Goal: Task Accomplishment & Management: Use online tool/utility

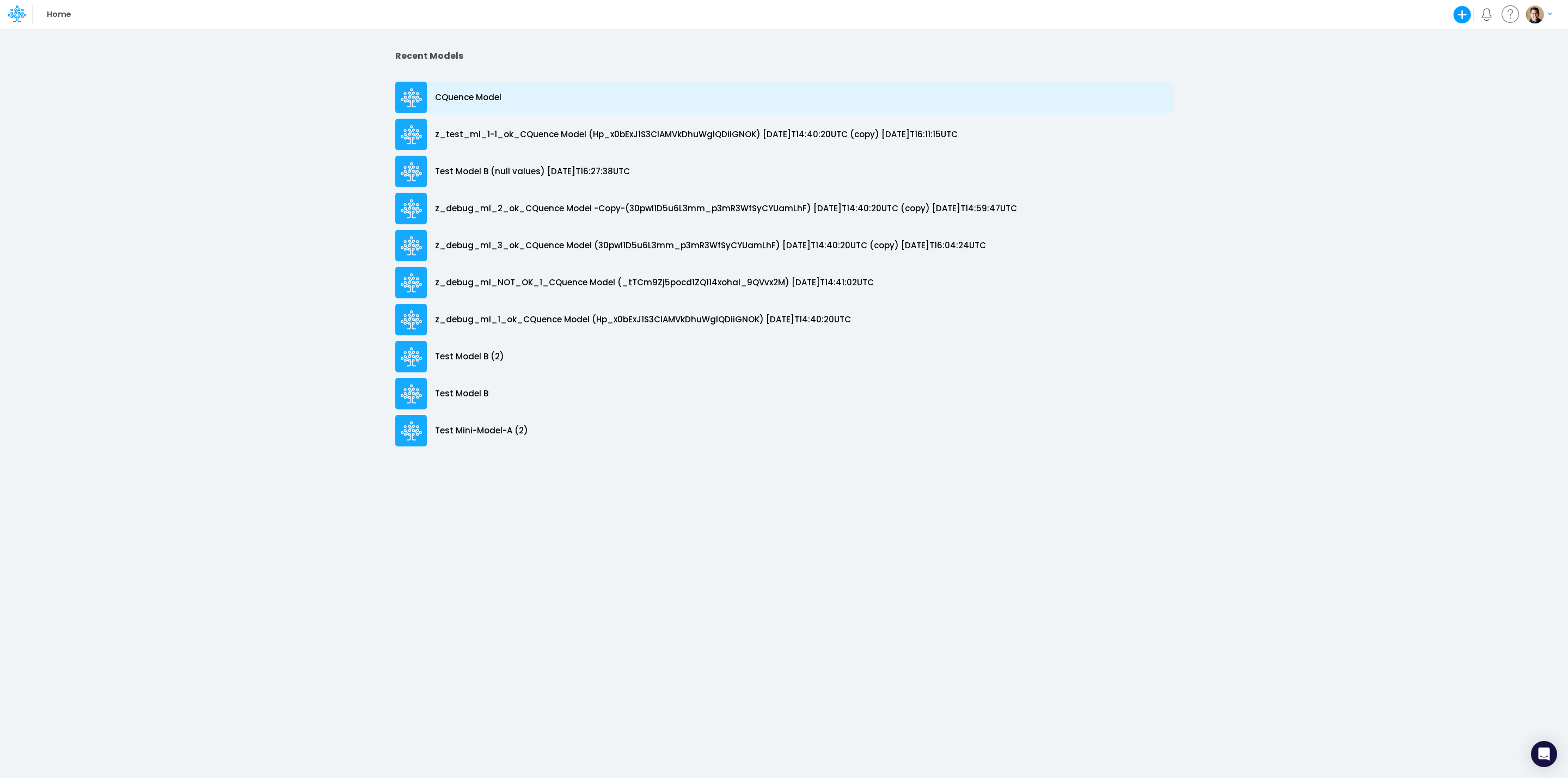
click at [462, 97] on p "CQuence Model" at bounding box center [468, 97] width 67 height 13
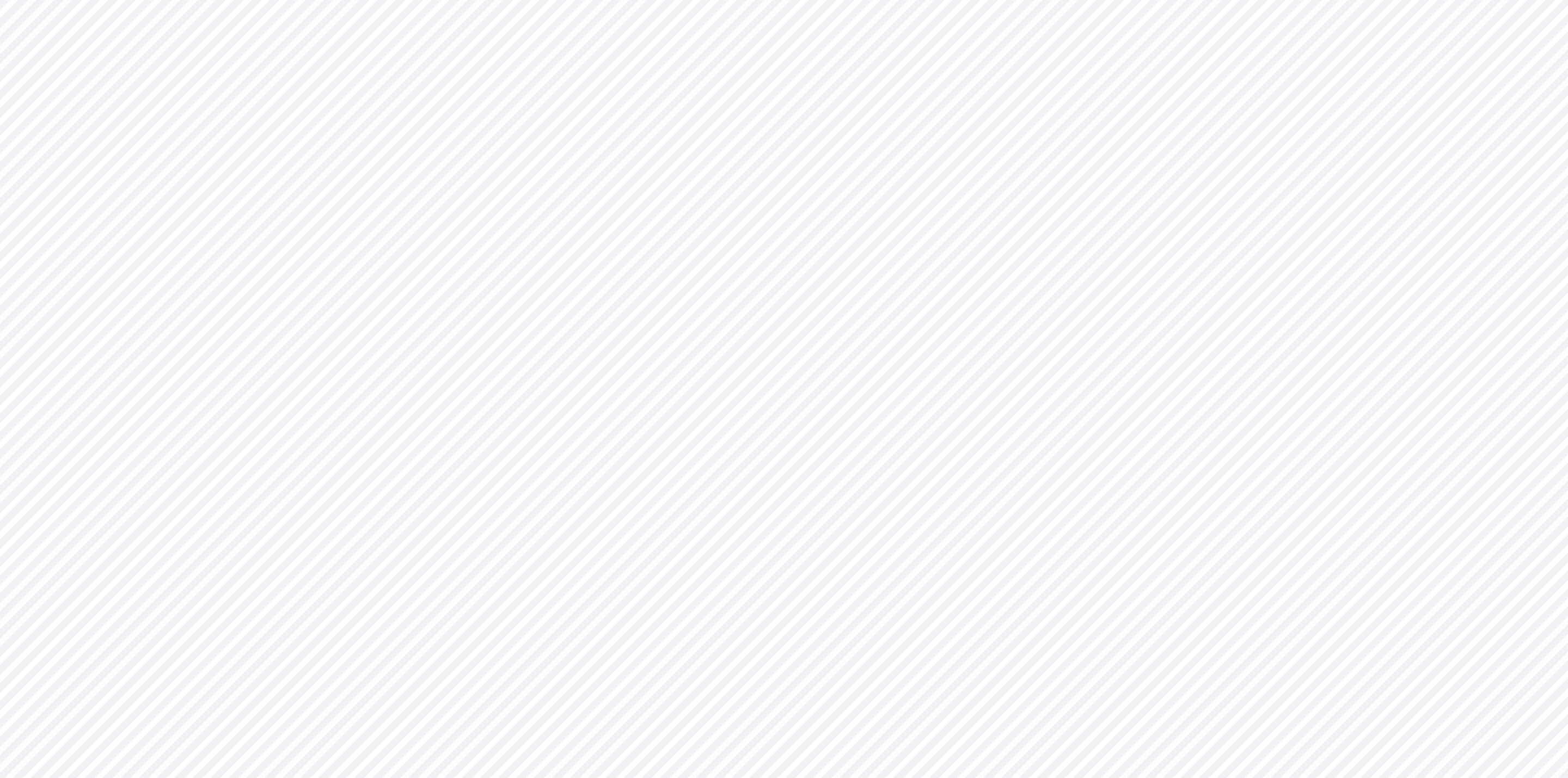
type input "Consolidated All by Month"
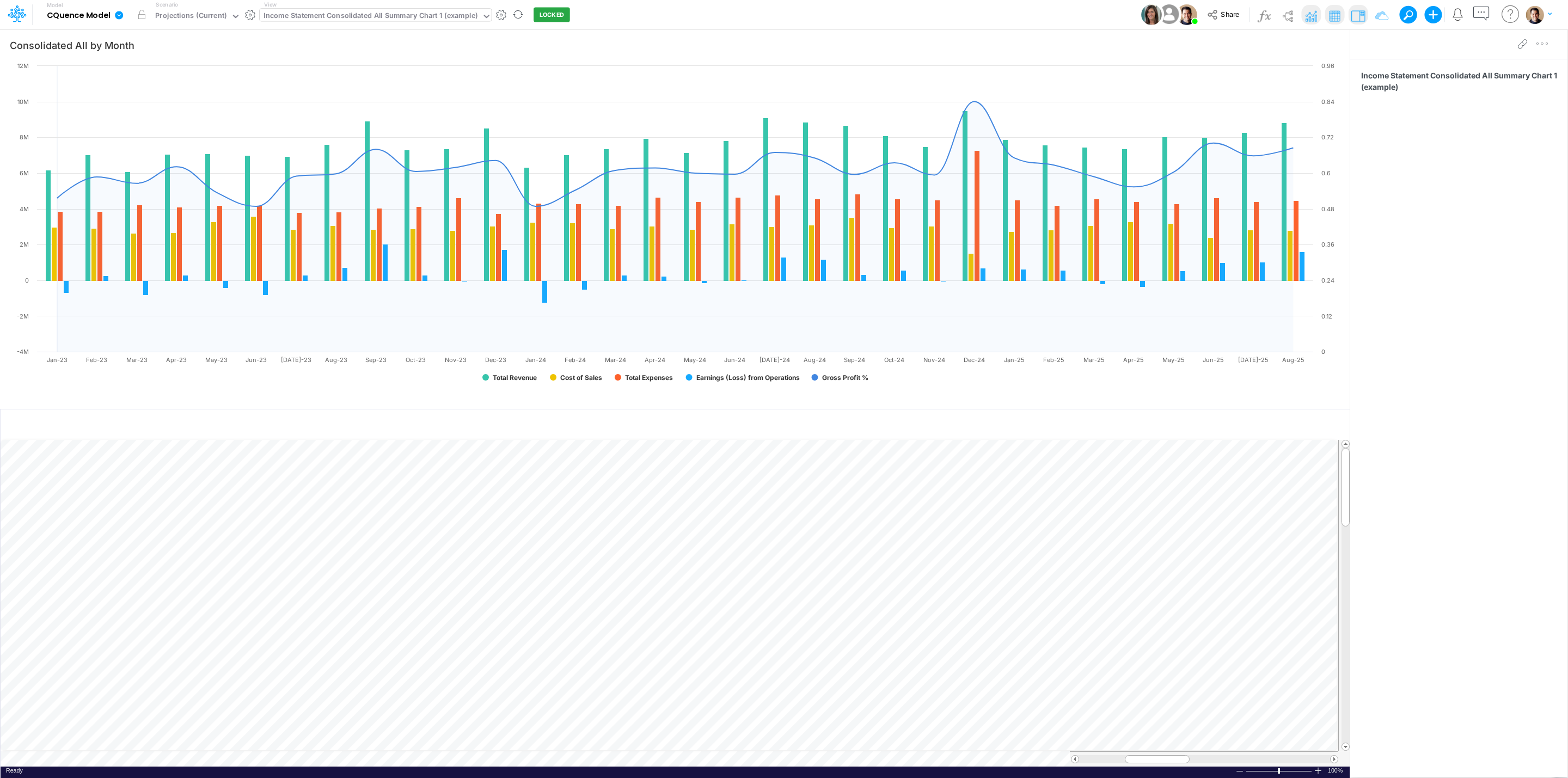
click at [345, 12] on div "Income Statement Consolidated All Summary Chart 1 (example)" at bounding box center [370, 16] width 214 height 13
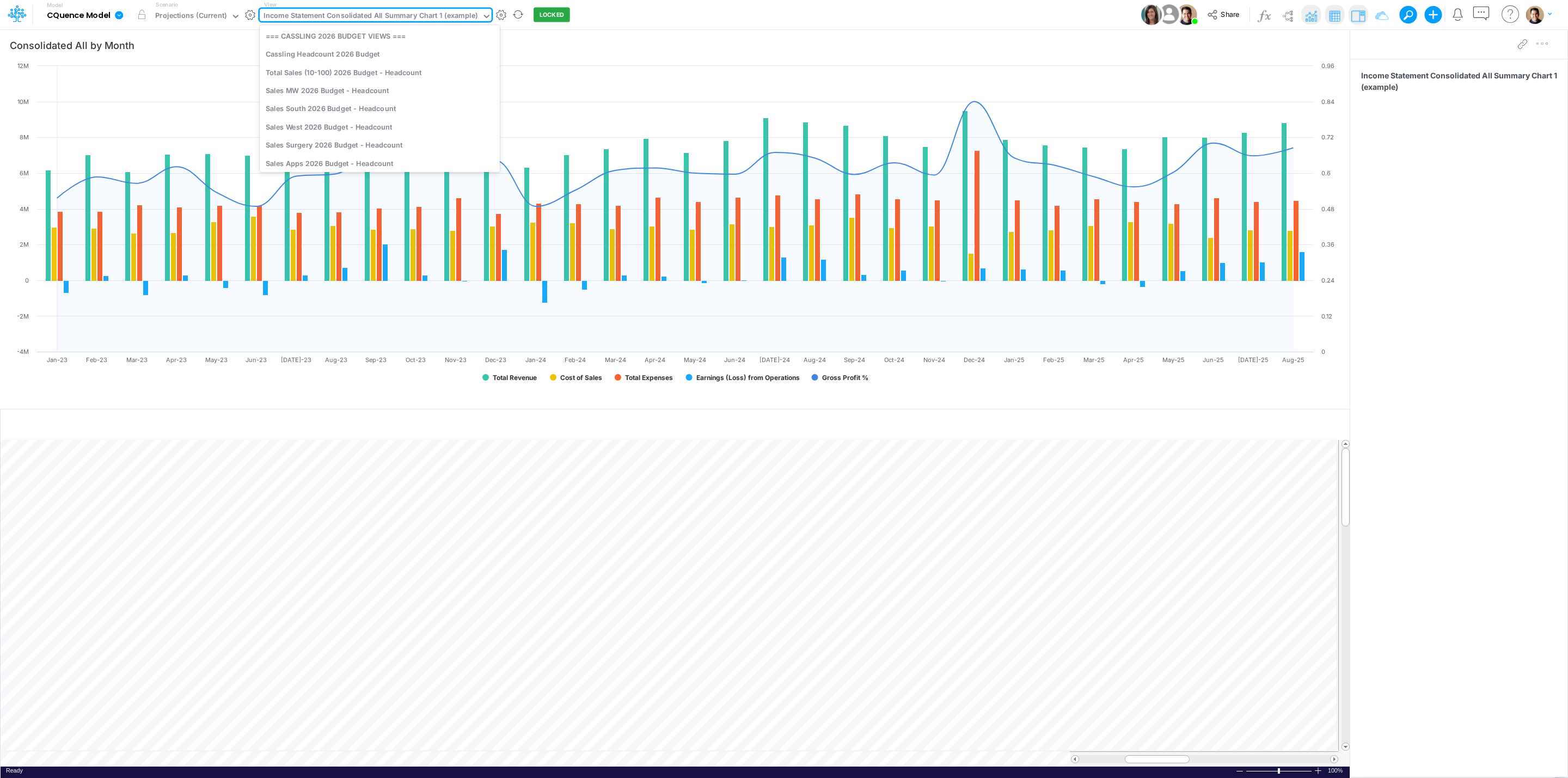
scroll to position [1766, 0]
click at [438, 12] on div "Income Statement Consolidated All Summary Chart 1 (example)" at bounding box center [370, 16] width 214 height 13
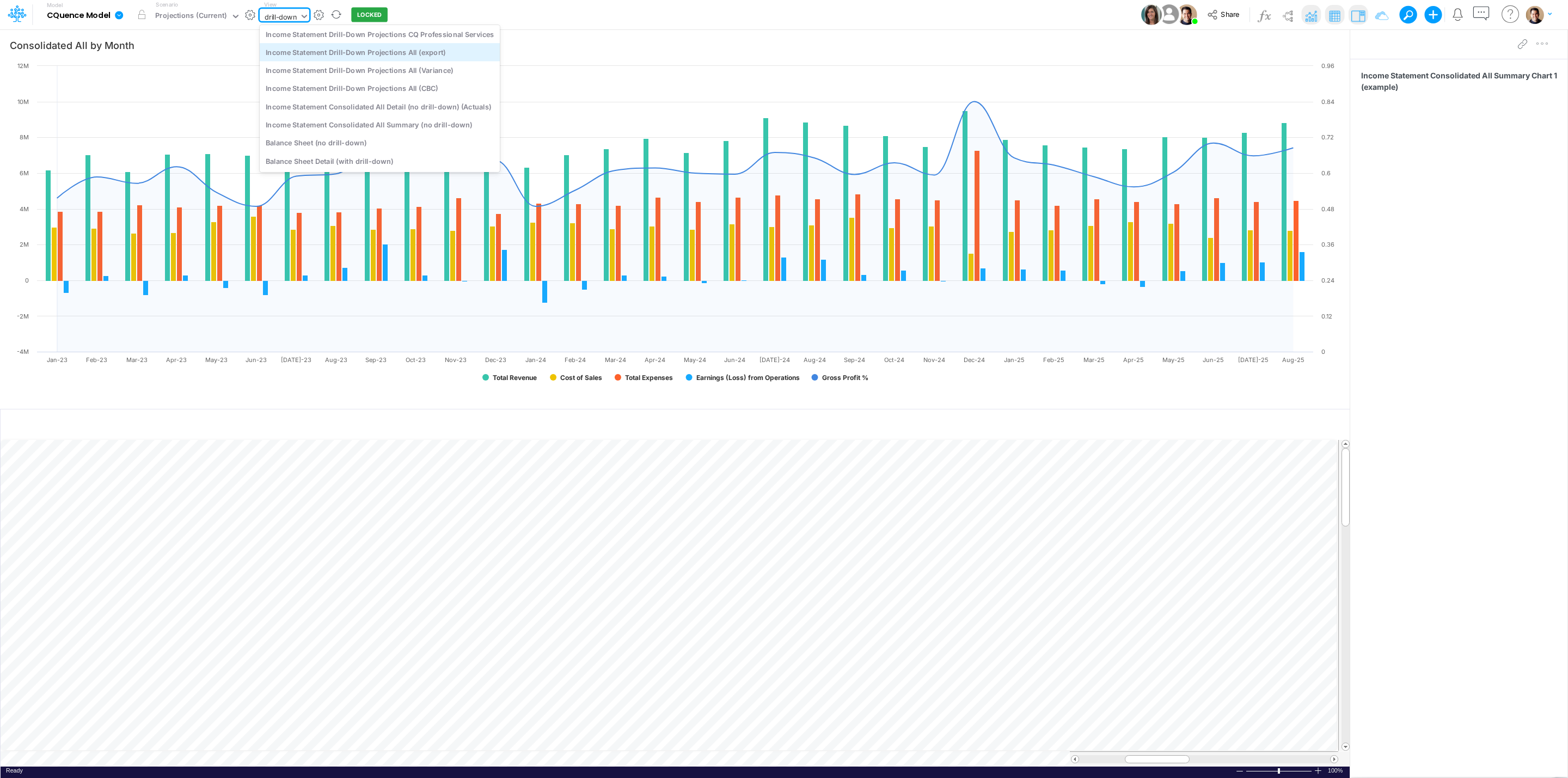
type input "drill-down"
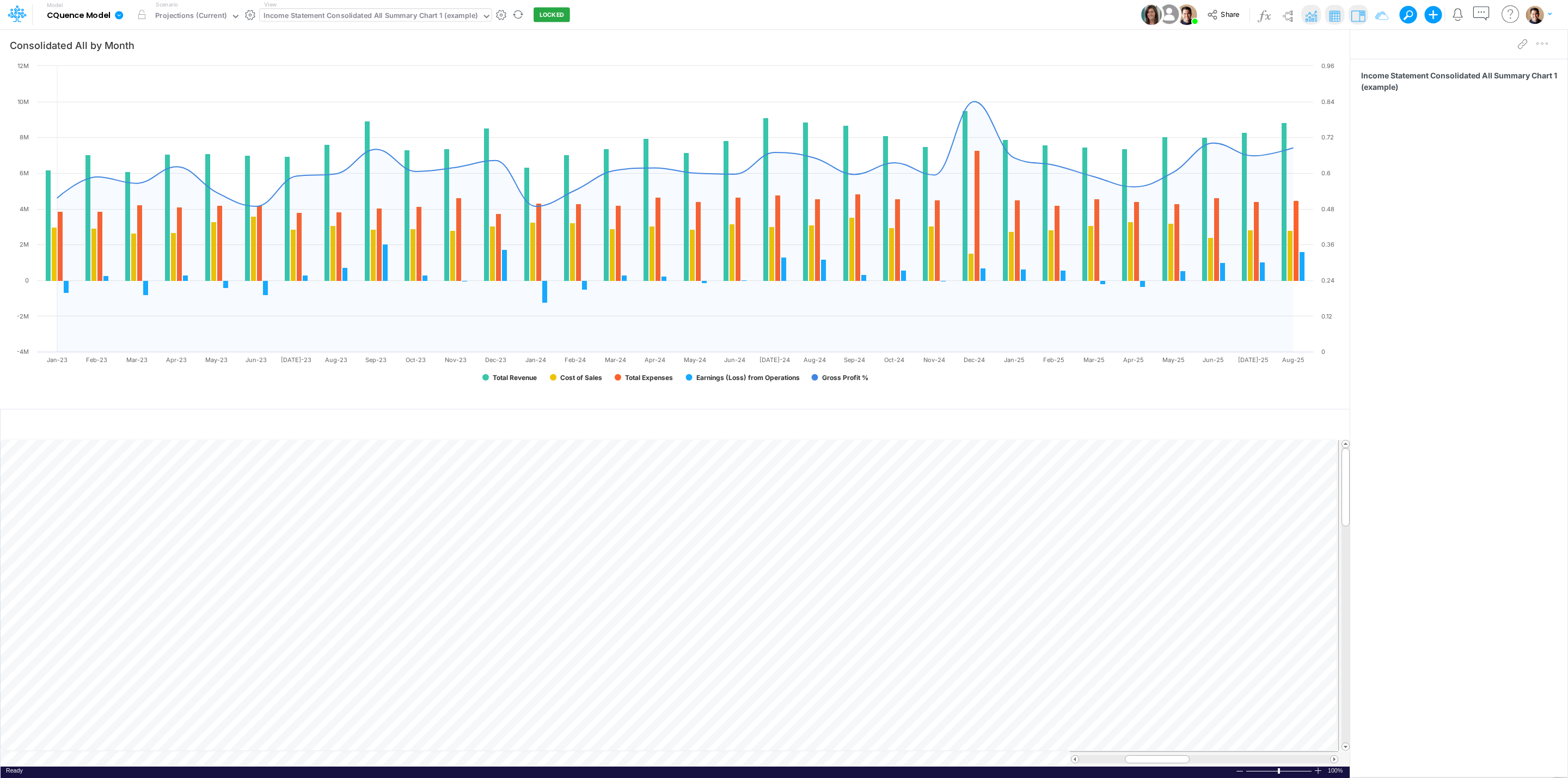
click at [352, 7] on div "View Income Statement Consolidated All Summary Chart 1 (example)" at bounding box center [375, 14] width 232 height 28
click at [361, 17] on div "Income Statement Consolidated All Summary Chart 1 (example)" at bounding box center [370, 16] width 214 height 13
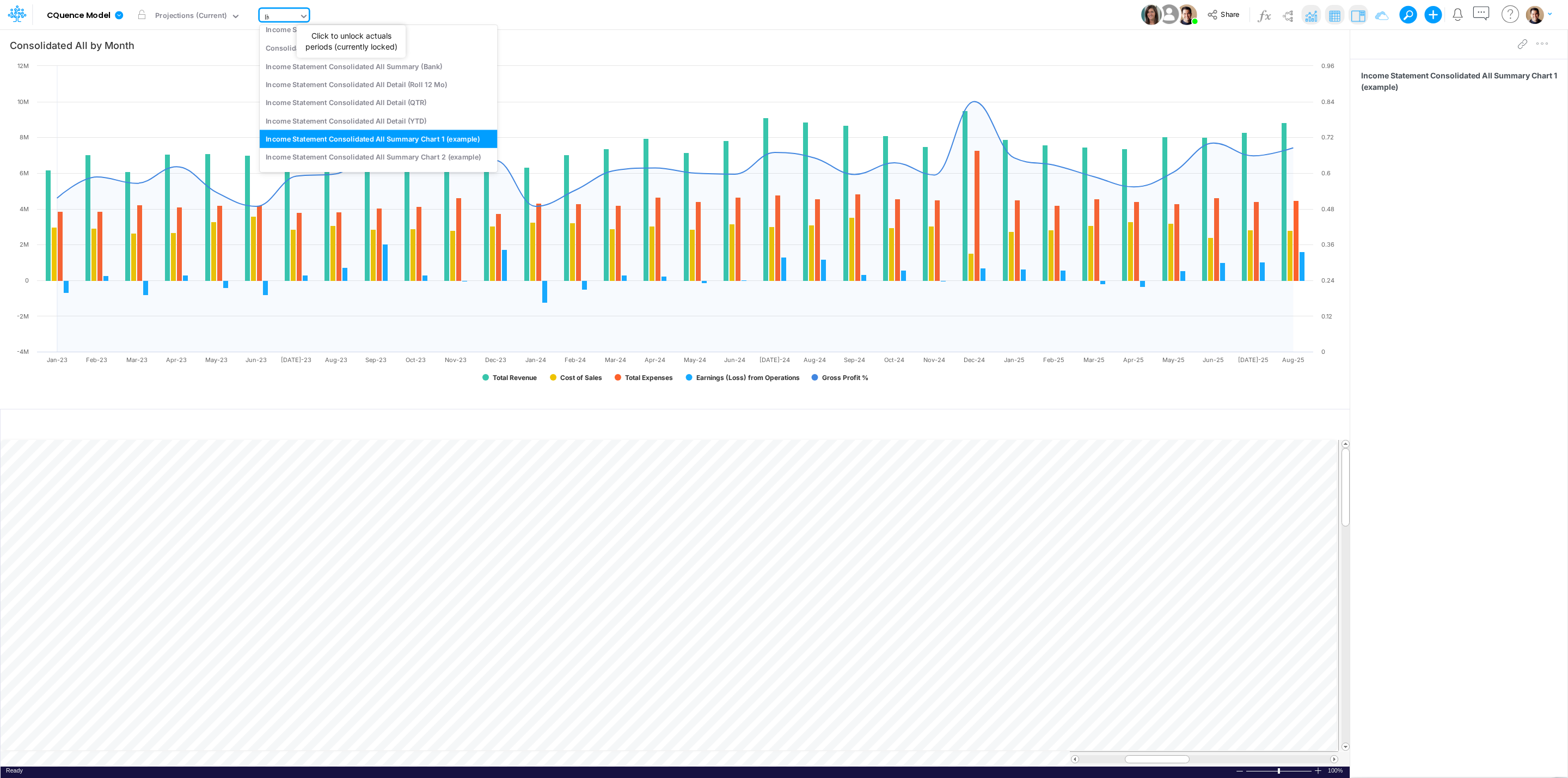
scroll to position [0, 0]
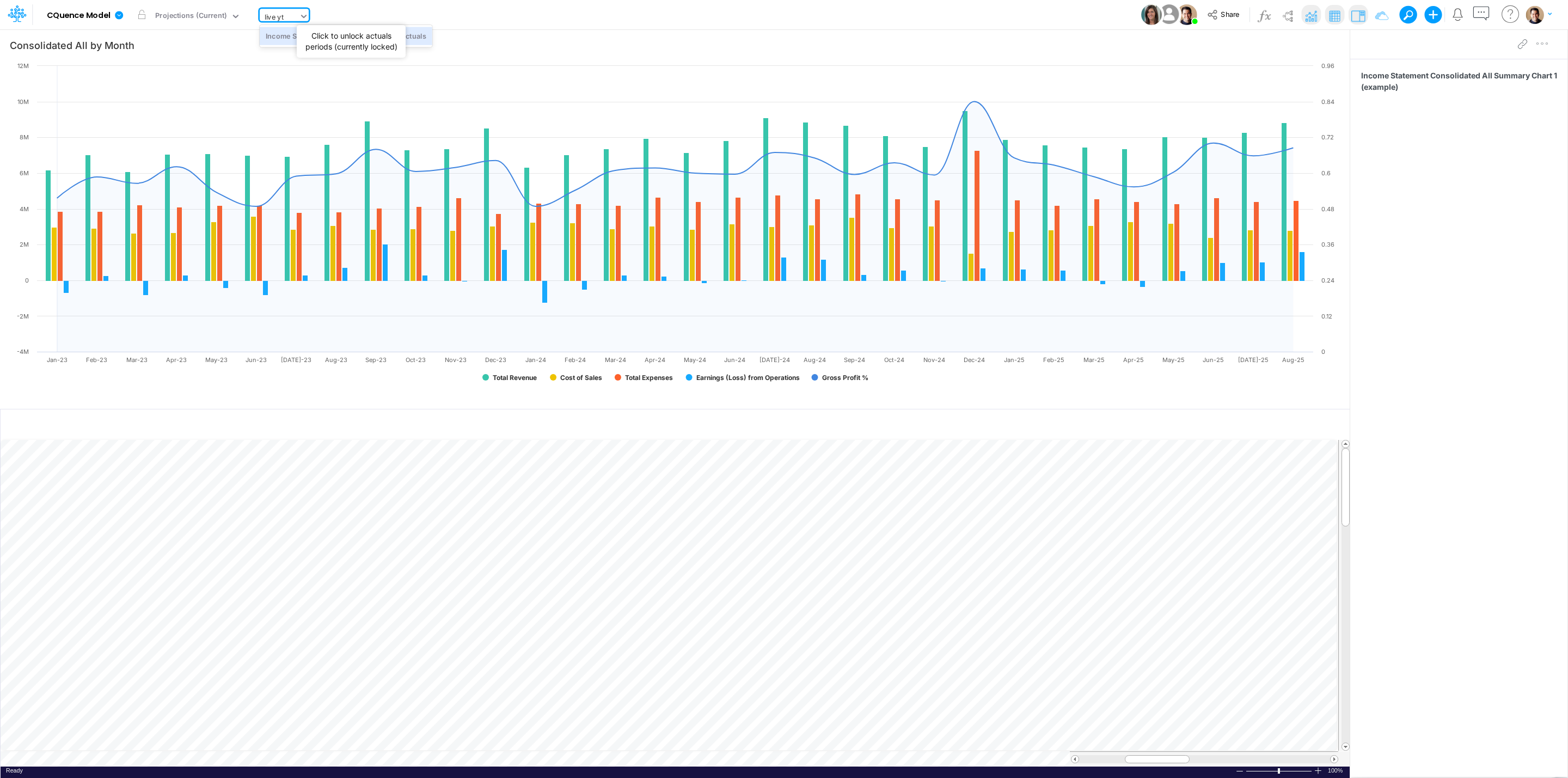
type input "live ytd"
click at [296, 35] on div "Income Statement Drill-Down LIVE YTD Actuals" at bounding box center [346, 36] width 172 height 18
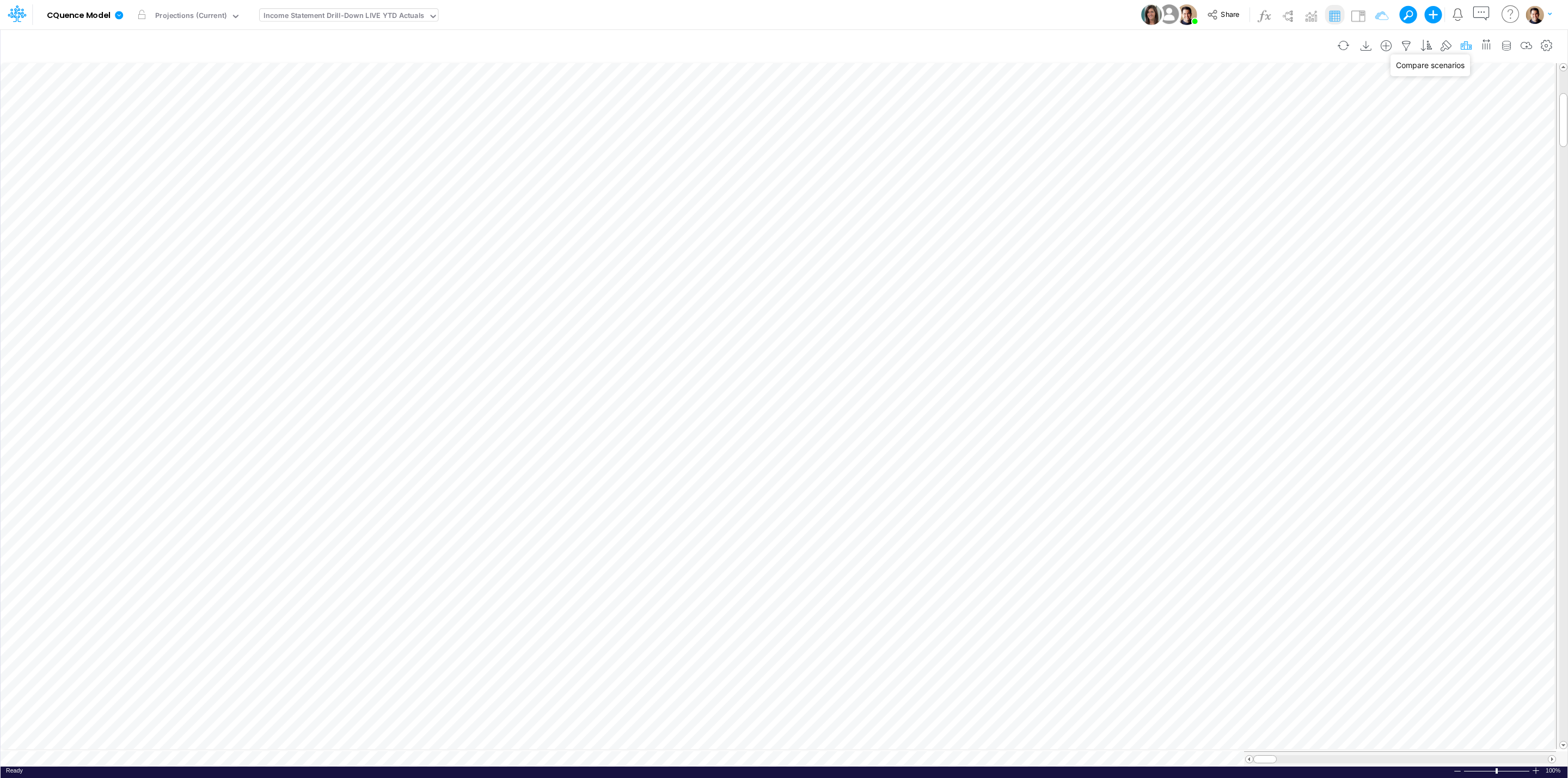
click at [1465, 47] on icon "button" at bounding box center [1466, 47] width 16 height 12
click at [119, 12] on icon at bounding box center [119, 15] width 8 height 8
click at [193, 59] on button "Duplicate" at bounding box center [174, 60] width 117 height 17
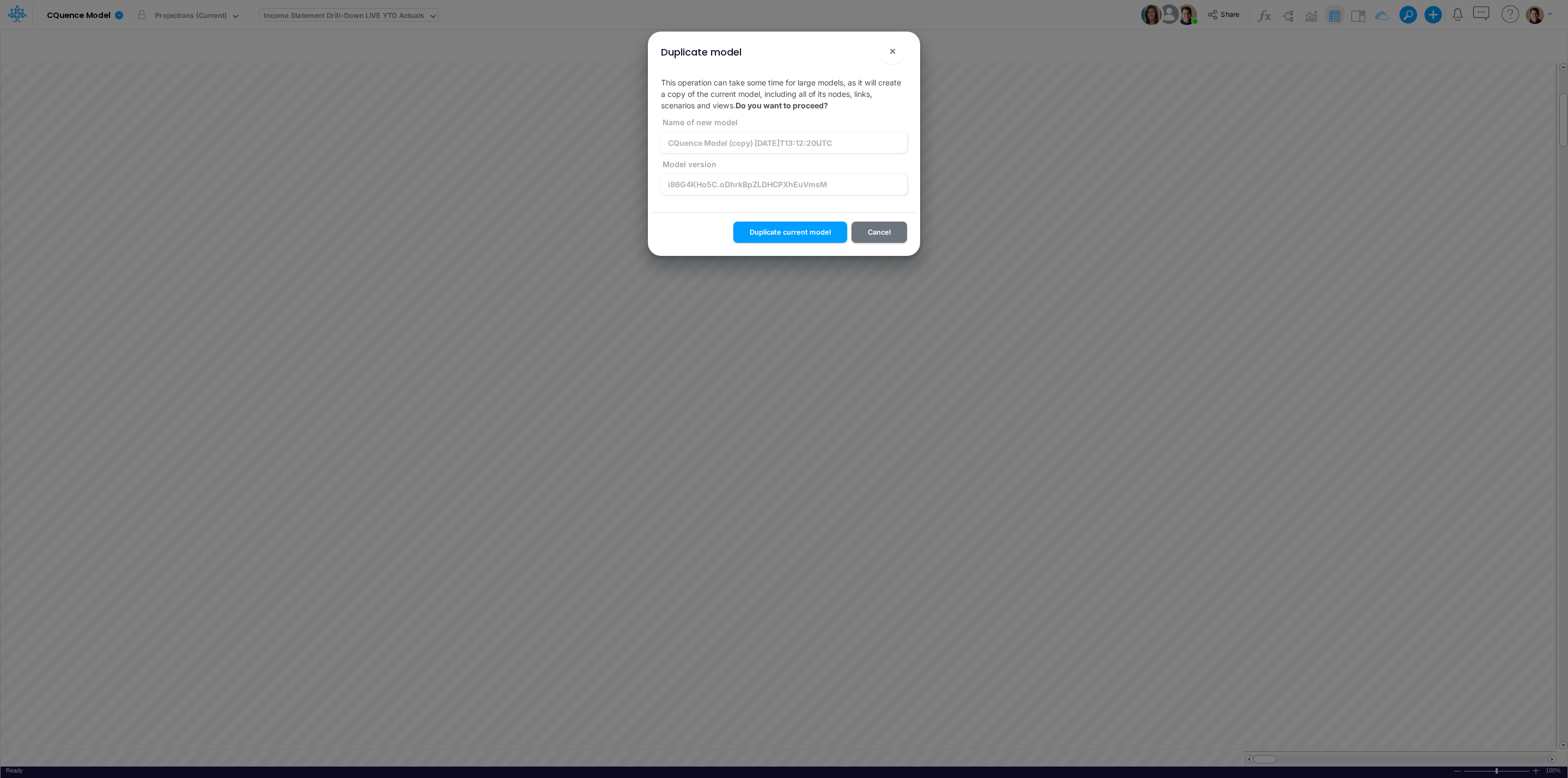
click at [860, 54] on button "!" at bounding box center [857, 52] width 13 height 13
click at [853, 180] on input "i86G4KHo5C.oDhrkBpZLDHCPXhEuVmsM" at bounding box center [784, 184] width 246 height 20
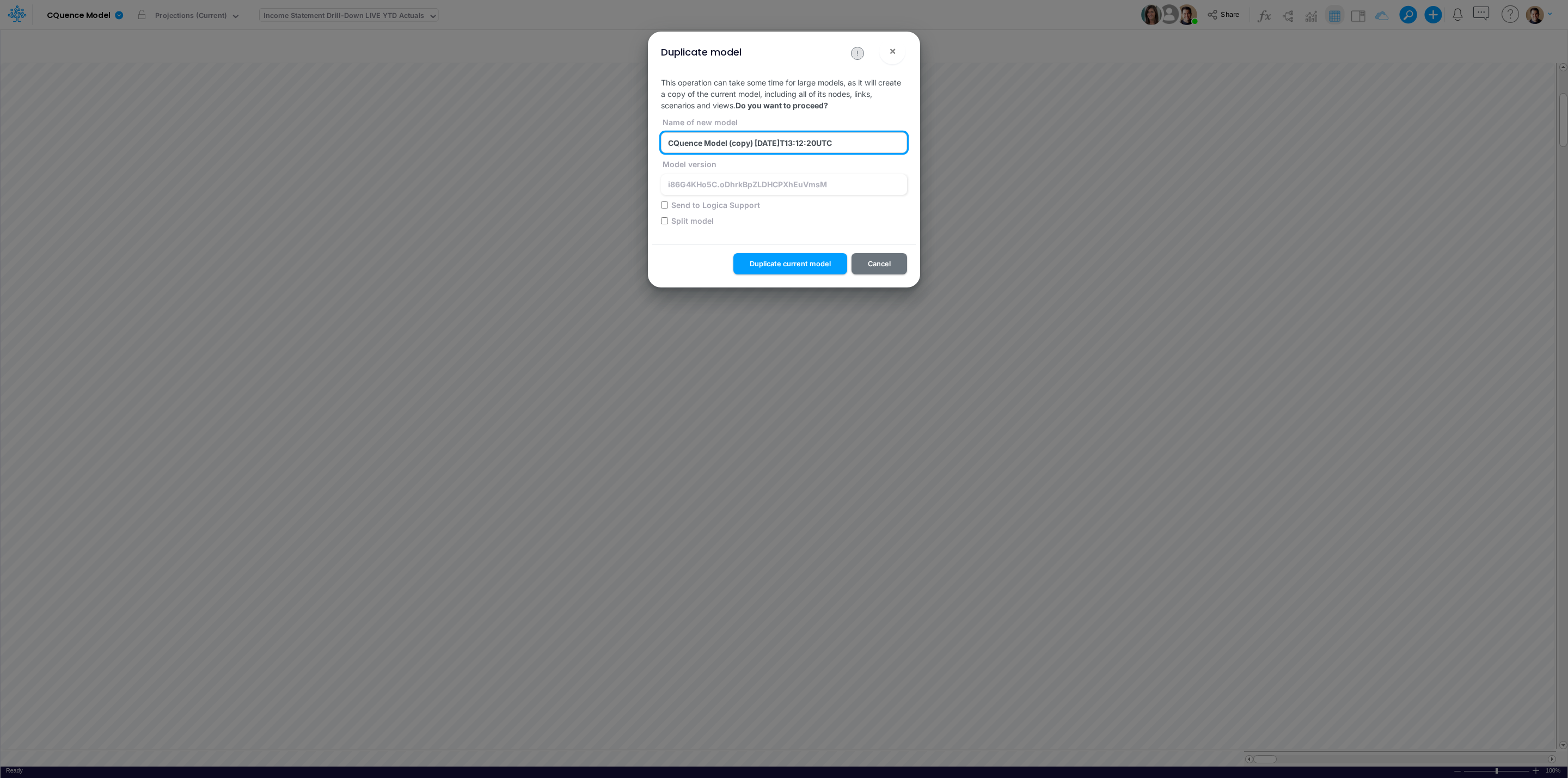
click at [856, 142] on input "CQuence Model (copy) 2025-10-07T13:12:20UTC" at bounding box center [784, 143] width 246 height 20
click at [665, 203] on input "Send to Logica Support" at bounding box center [664, 205] width 7 height 7
checkbox input "true"
click at [799, 263] on button "Duplicate current model" at bounding box center [790, 264] width 114 height 21
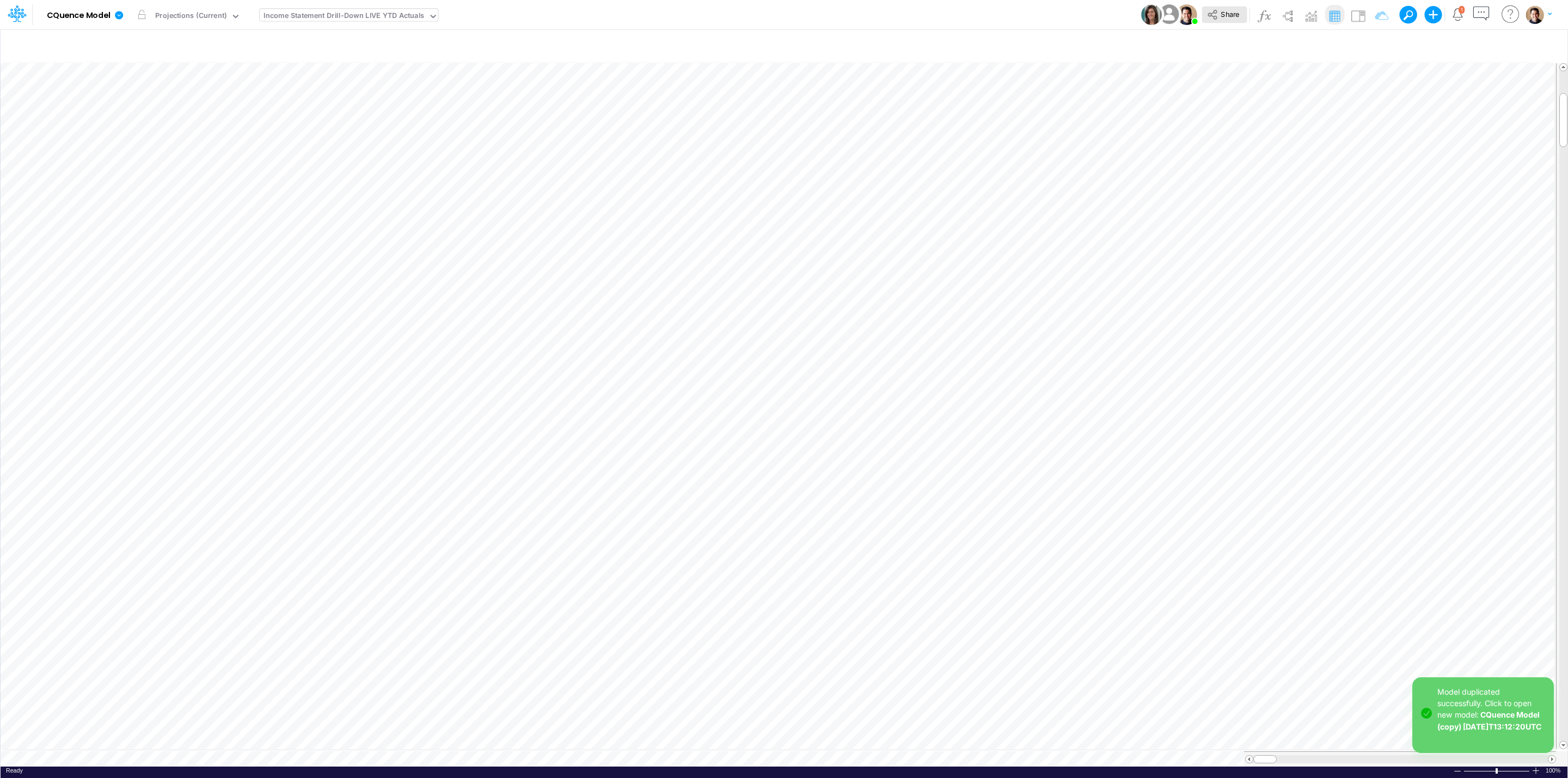
click at [1228, 7] on button "Share" at bounding box center [1224, 15] width 45 height 17
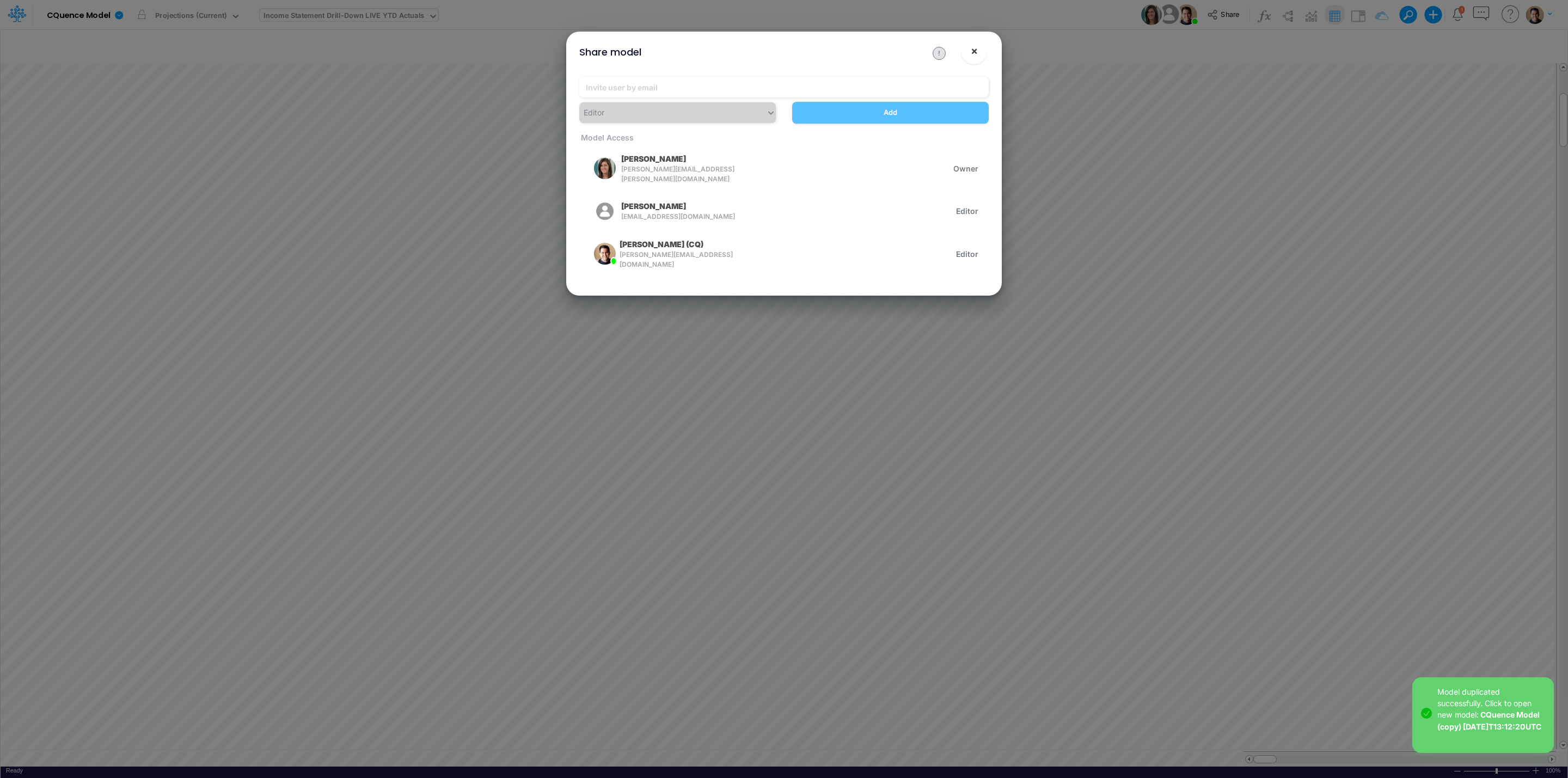
click at [972, 48] on span "×" at bounding box center [974, 50] width 7 height 13
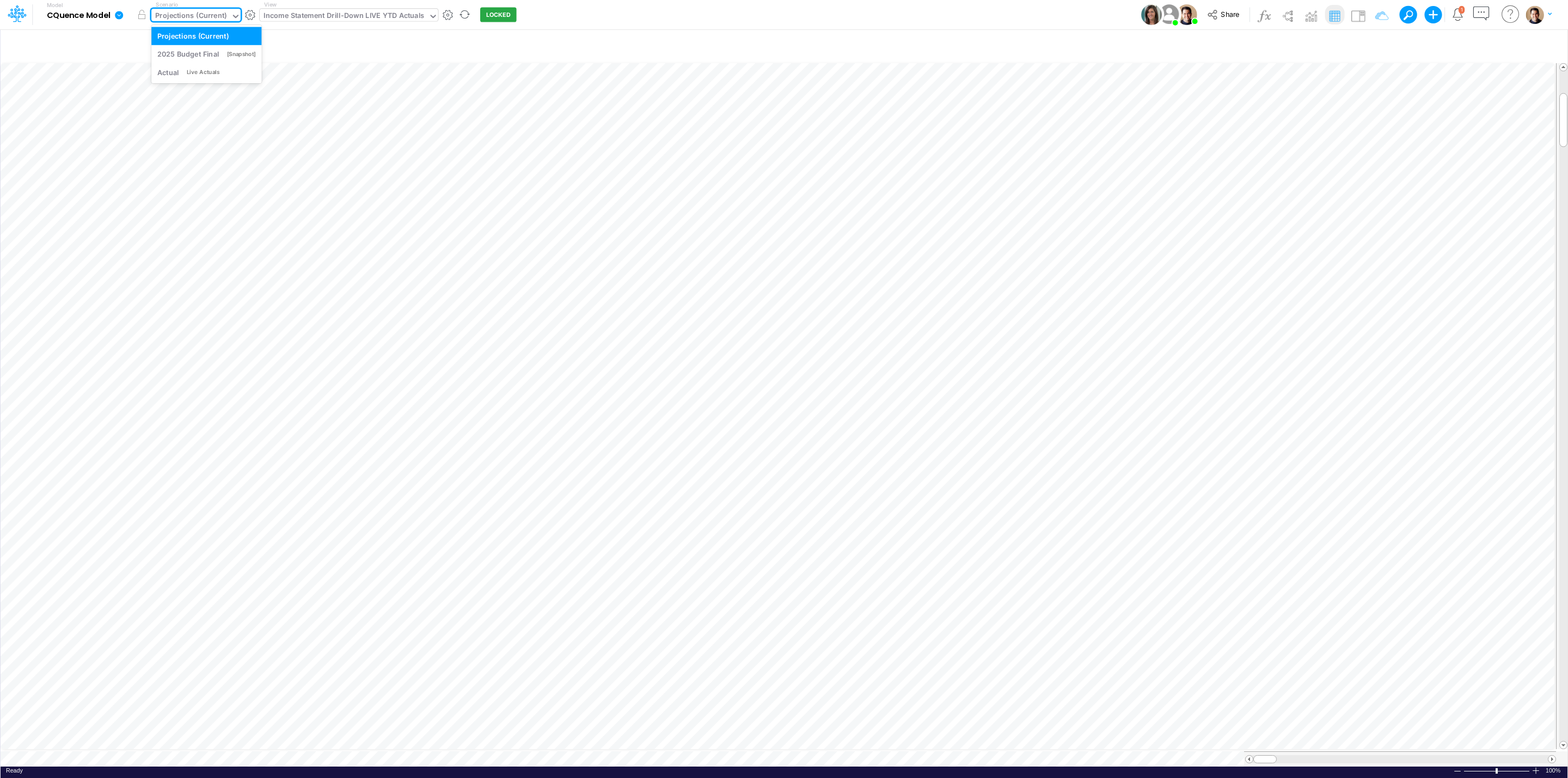
click at [183, 10] on div "Projections (Current)" at bounding box center [191, 16] width 71 height 13
click at [194, 69] on div "Live Actuals" at bounding box center [203, 73] width 33 height 8
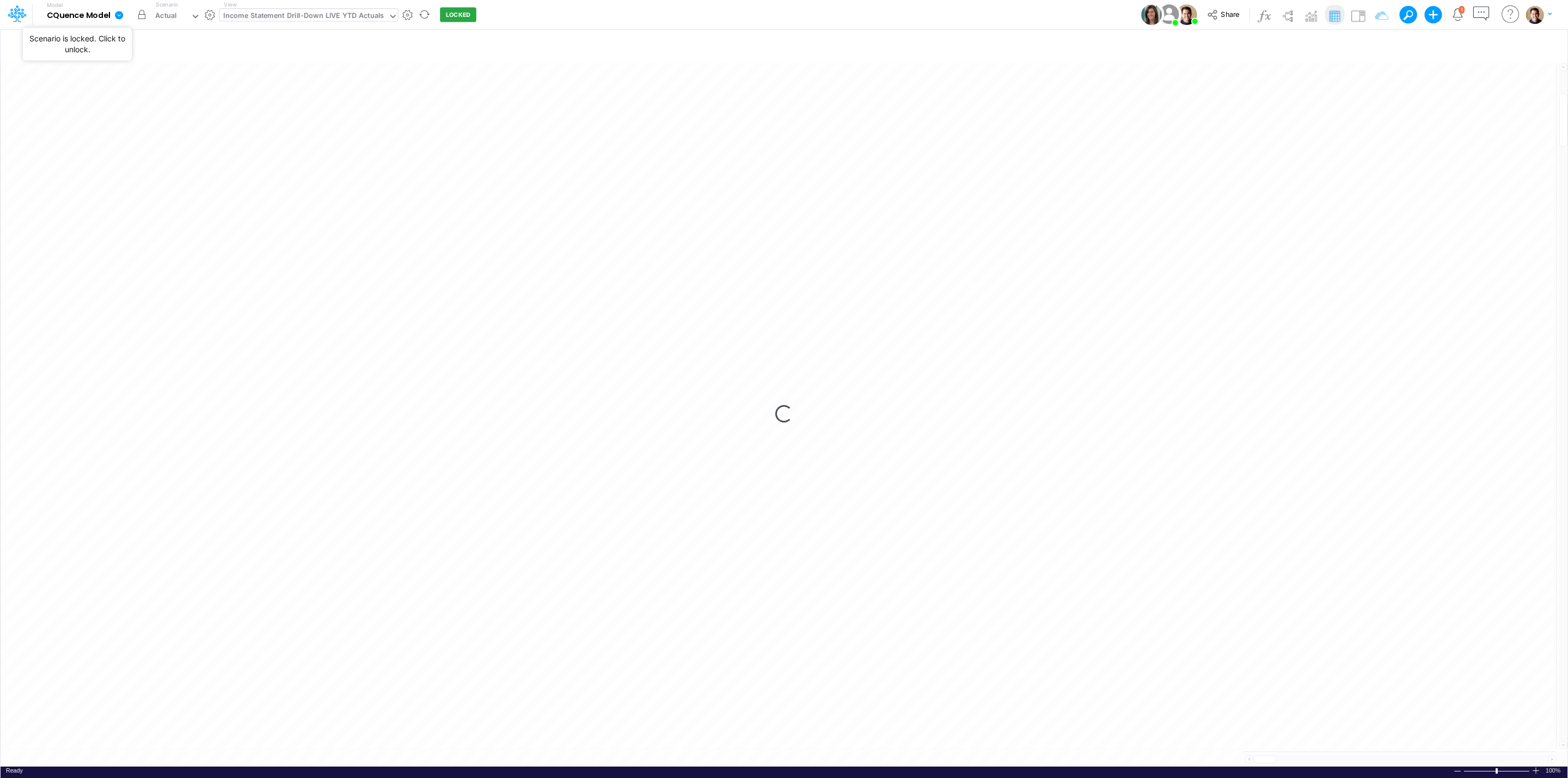
click at [141, 15] on button "button" at bounding box center [141, 14] width 19 height 19
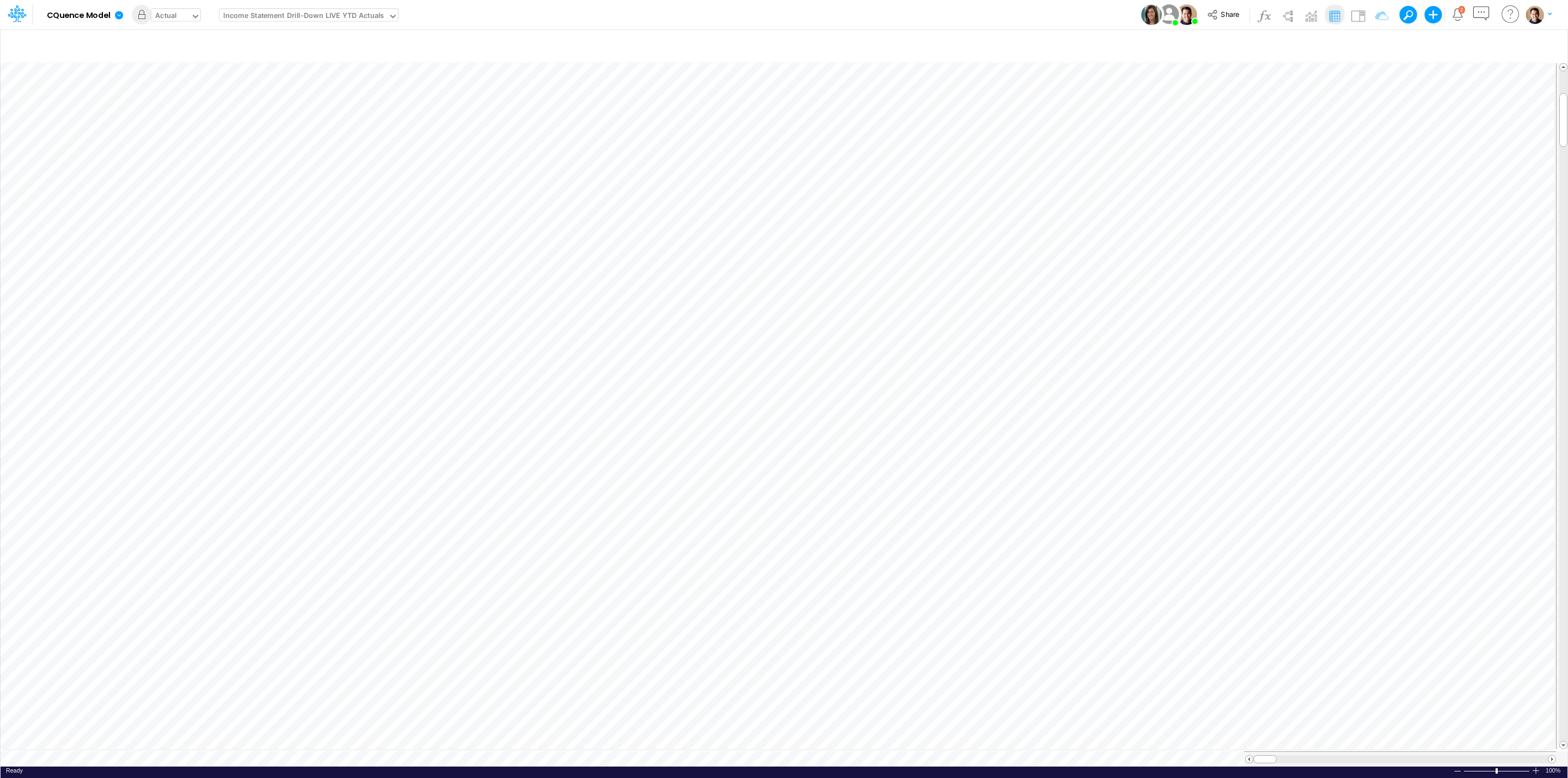
click at [178, 13] on div "Actual" at bounding box center [171, 16] width 39 height 16
click at [172, 15] on div "Actual" at bounding box center [167, 16] width 22 height 13
click at [181, 17] on div "Actual" at bounding box center [171, 16] width 39 height 16
click at [179, 17] on input "text" at bounding box center [179, 17] width 1 height 10
click at [191, 52] on div "2025 Budget Final" at bounding box center [188, 54] width 62 height 10
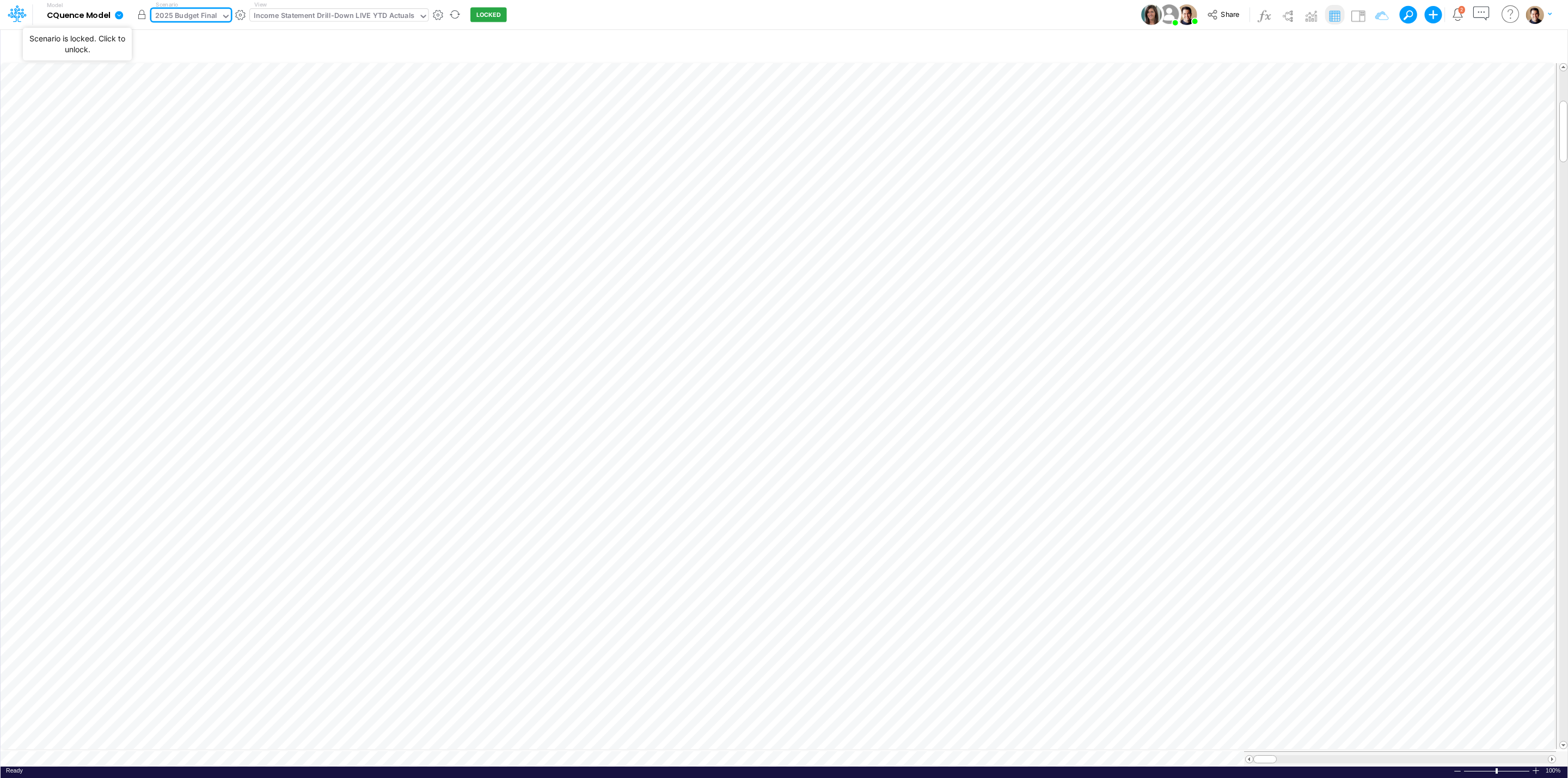
click at [135, 13] on button "button" at bounding box center [141, 14] width 19 height 19
click at [1227, 14] on span "Share" at bounding box center [1230, 14] width 19 height 8
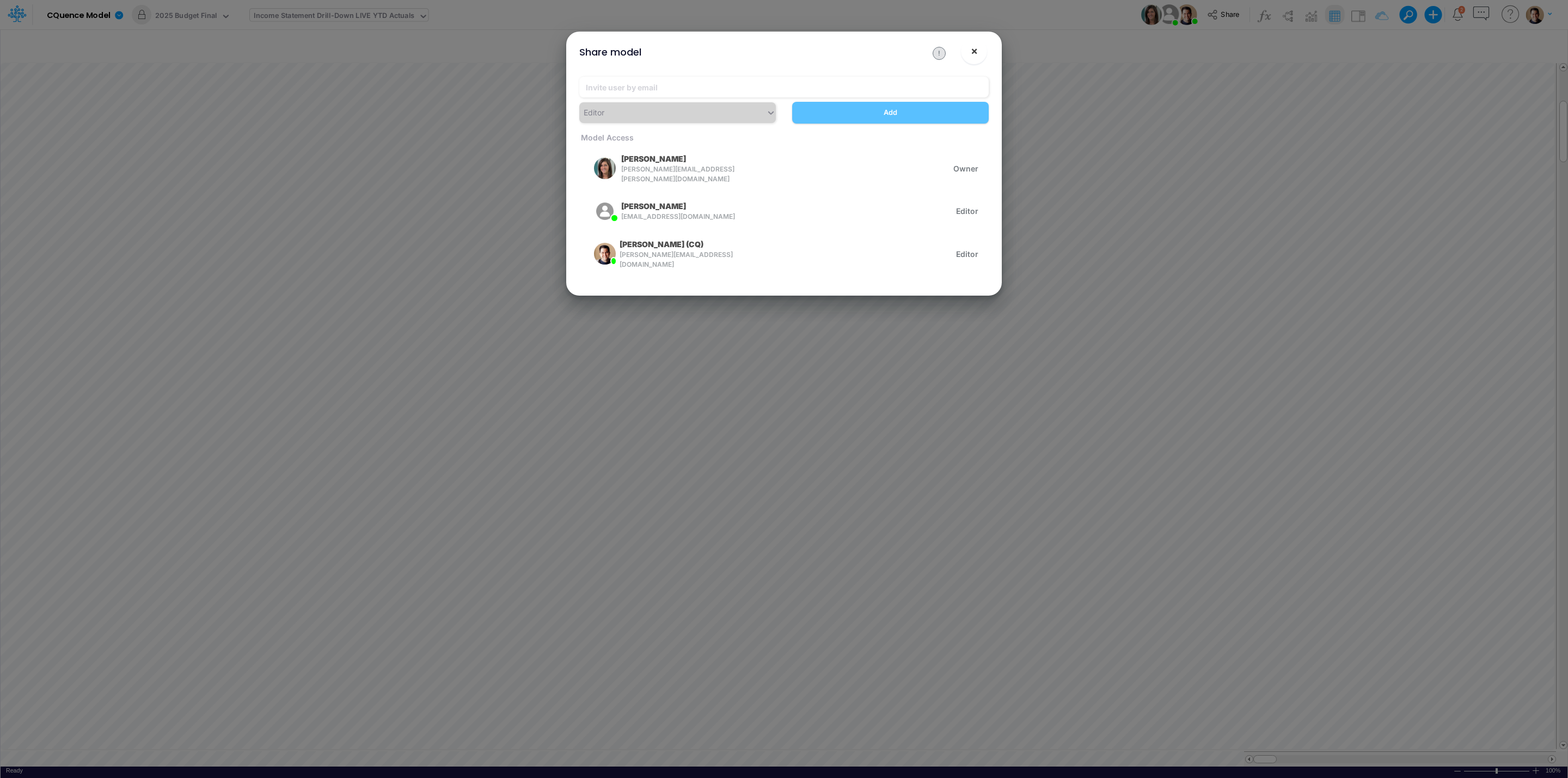
click at [977, 47] on span "×" at bounding box center [974, 50] width 7 height 13
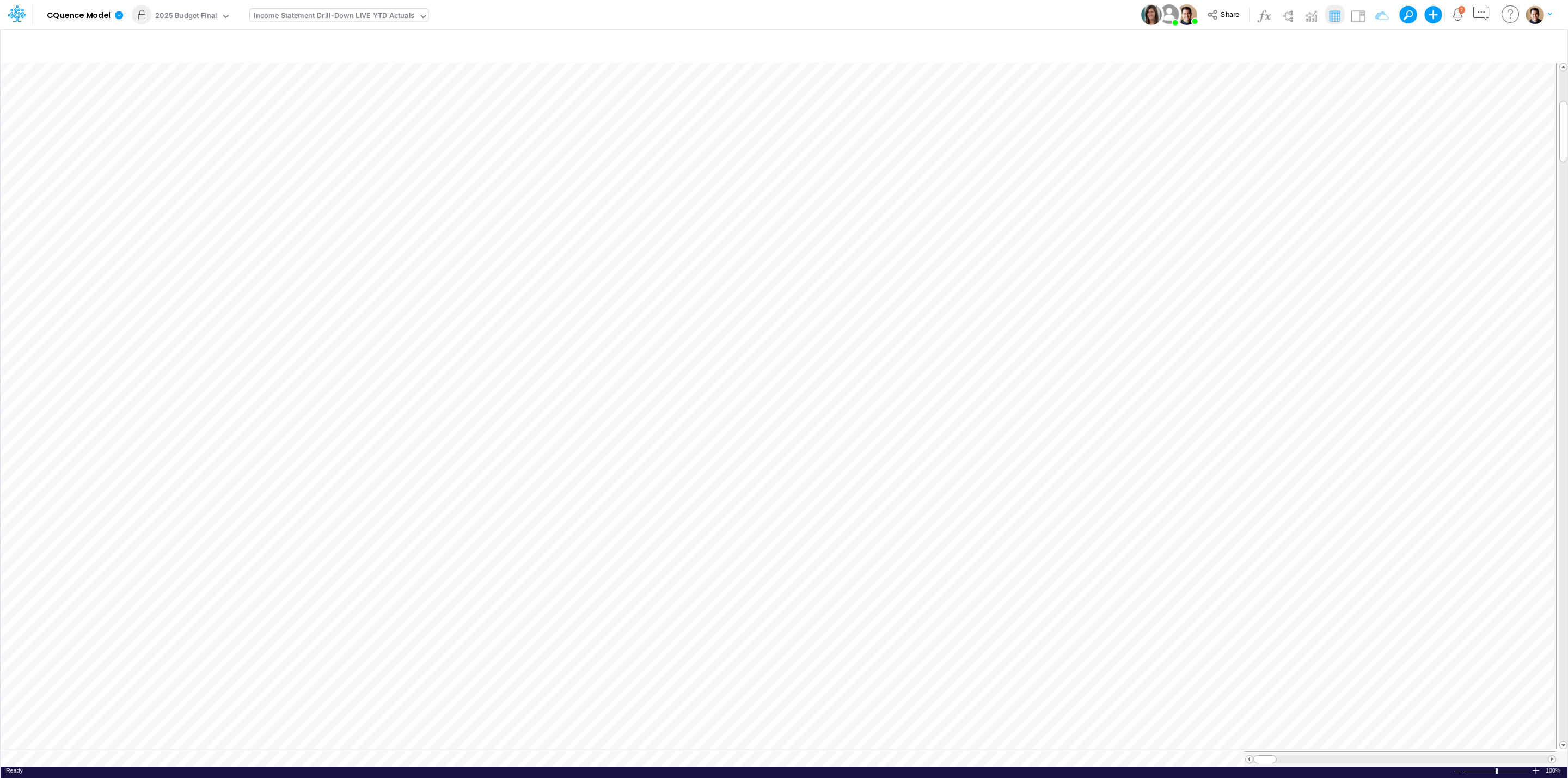
click at [1535, 12] on img "button" at bounding box center [1534, 14] width 18 height 18
click at [1480, 59] on button "Log out" at bounding box center [1494, 64] width 117 height 17
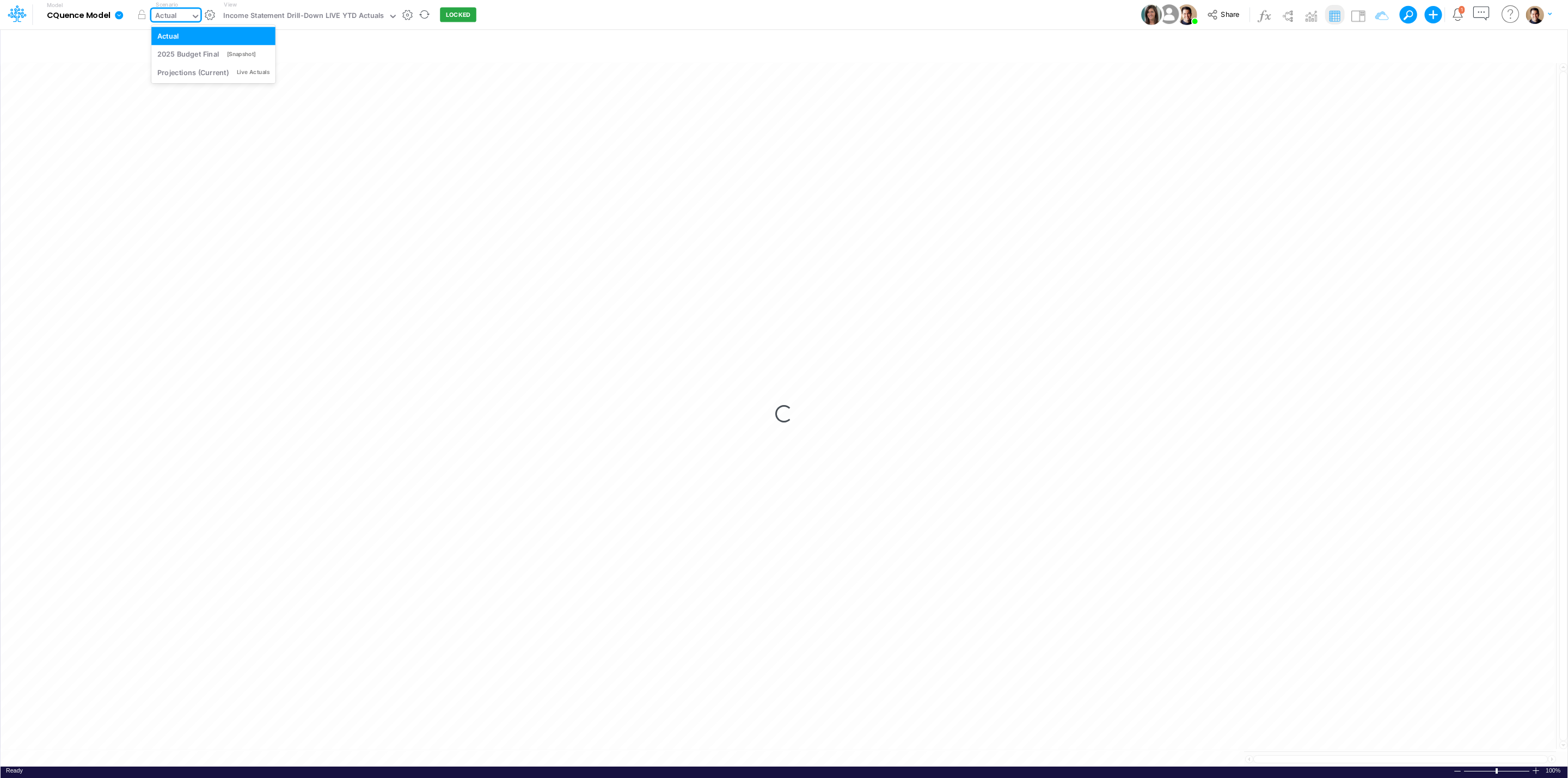
click at [177, 14] on div "Actual" at bounding box center [171, 16] width 39 height 16
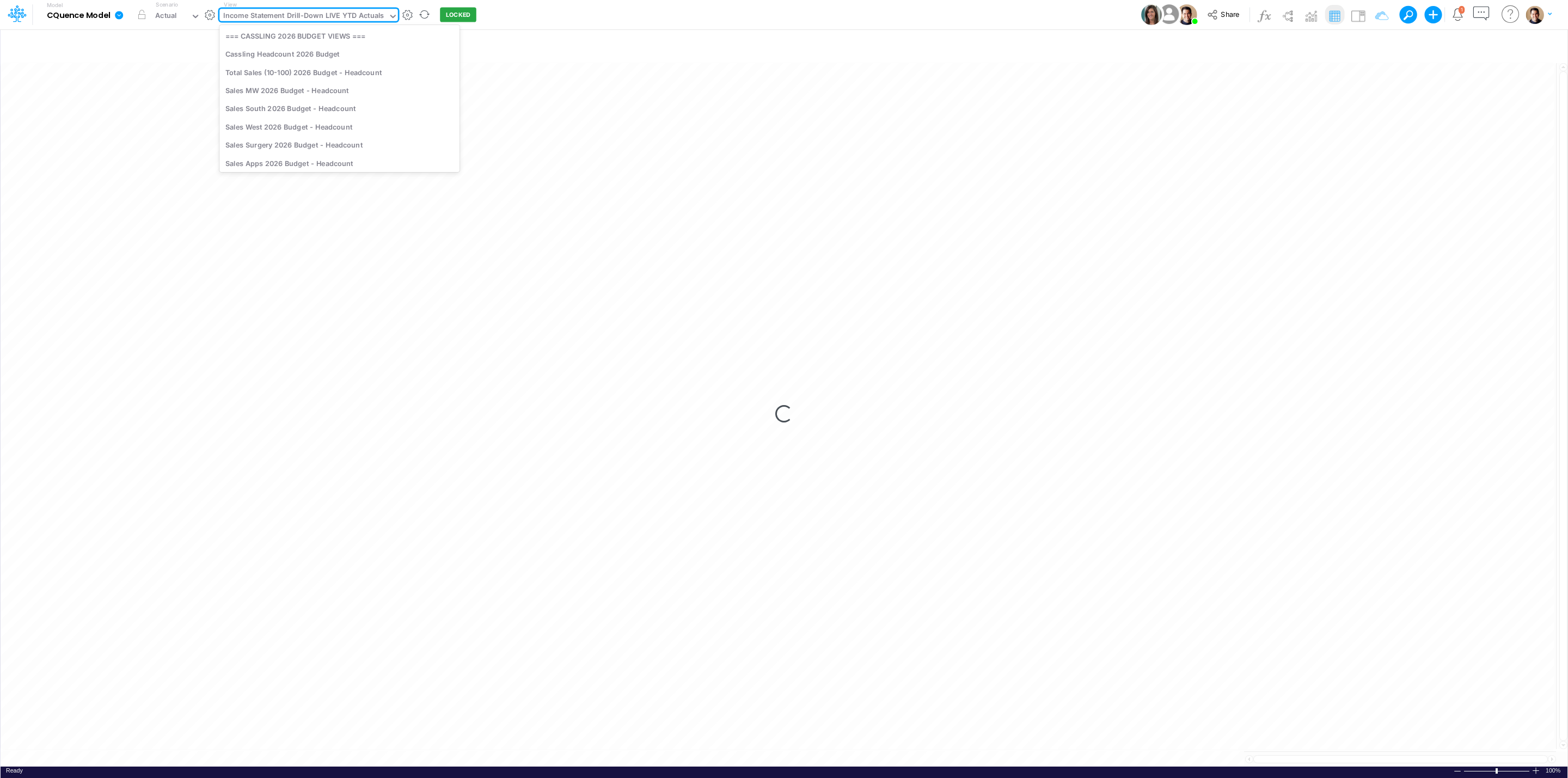
click at [317, 17] on div "Income Statement Drill-Down LIVE YTD Actuals" at bounding box center [303, 16] width 161 height 13
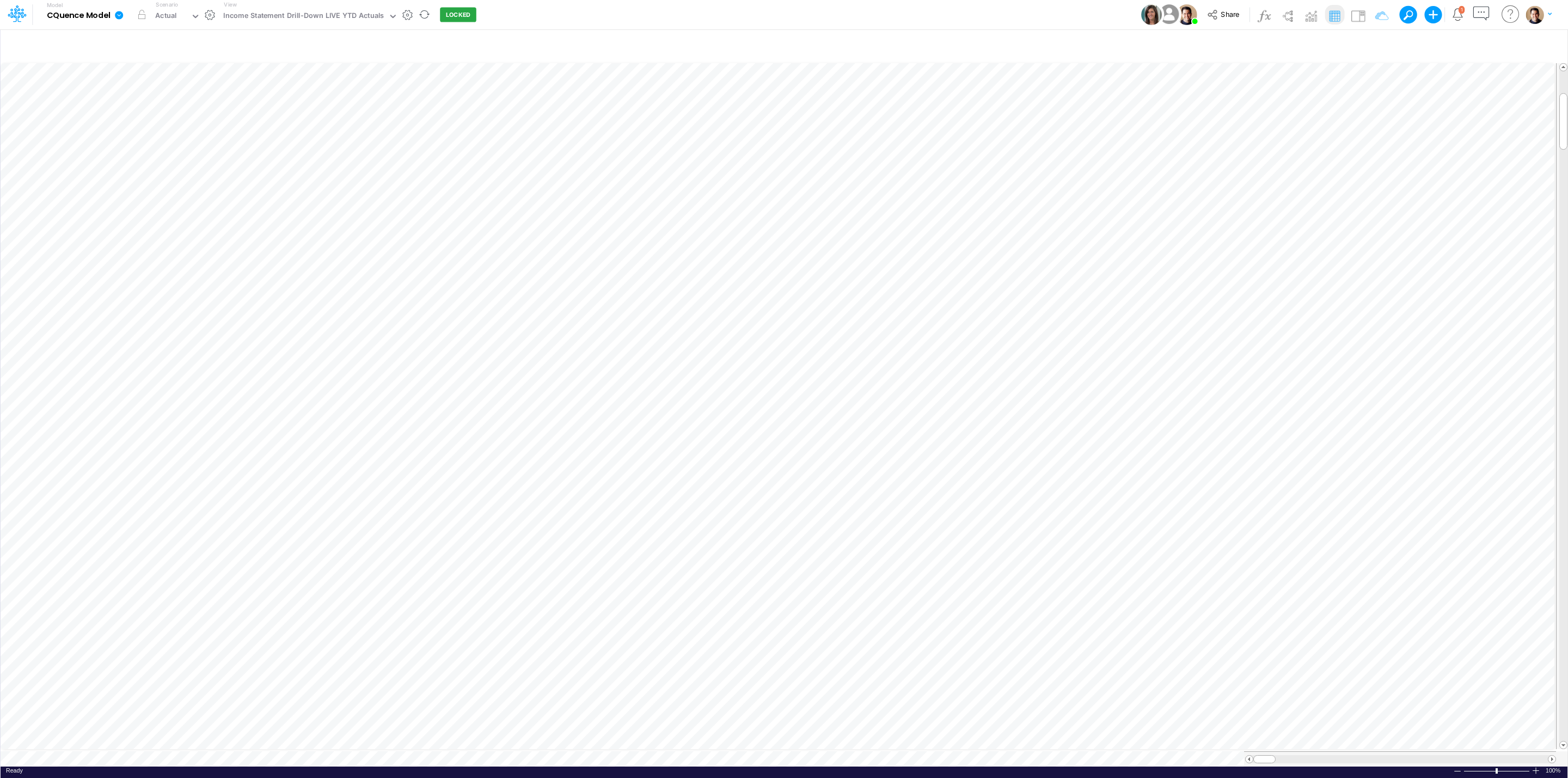
click at [116, 14] on icon at bounding box center [119, 15] width 8 height 8
click at [150, 67] on button "Duplicate" at bounding box center [174, 60] width 117 height 17
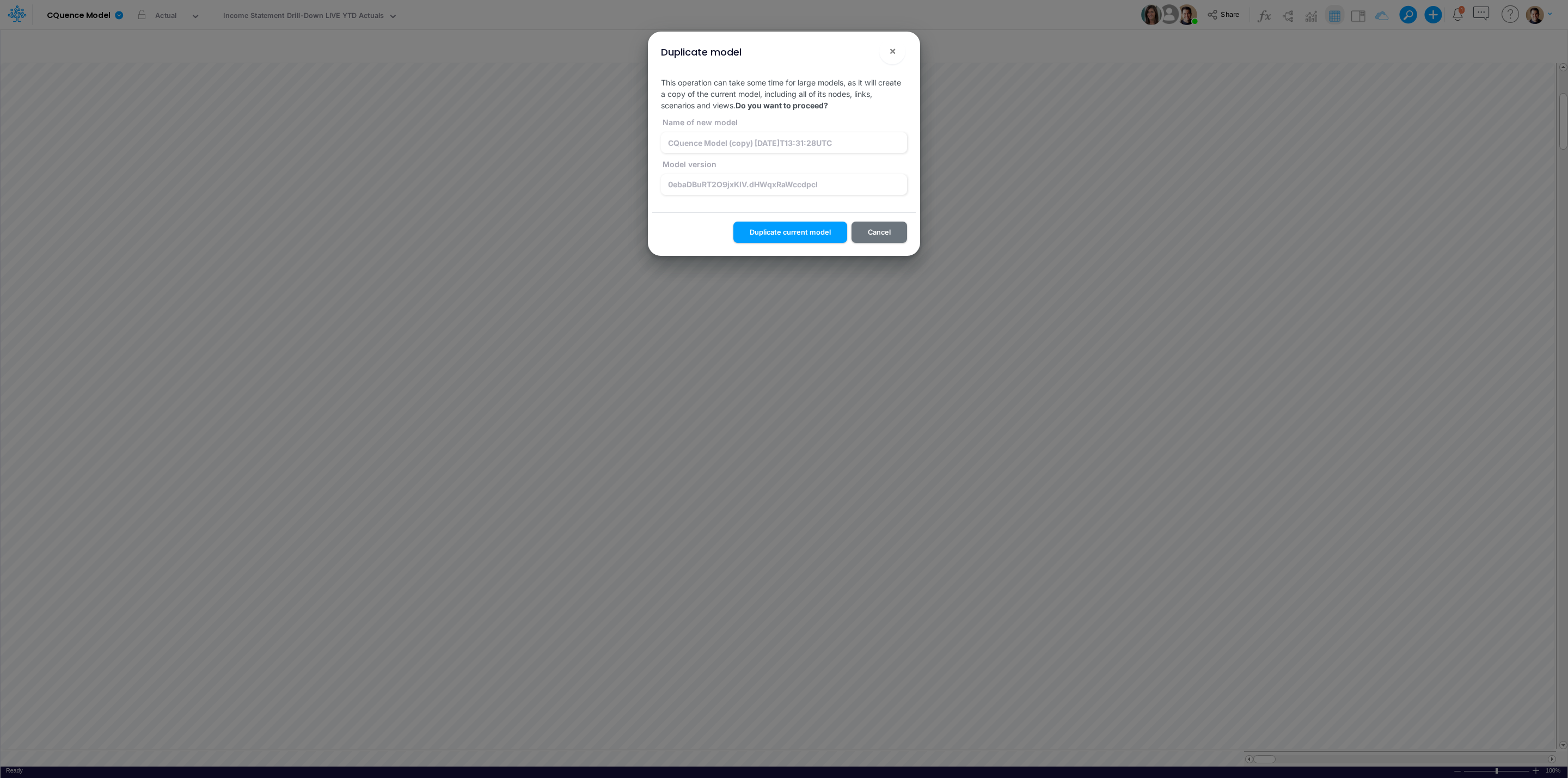
click at [859, 56] on button "!" at bounding box center [857, 52] width 13 height 13
click at [704, 143] on input "CQuence Model (copy) 2025-10-07T13:31:28UTC" at bounding box center [784, 143] width 246 height 20
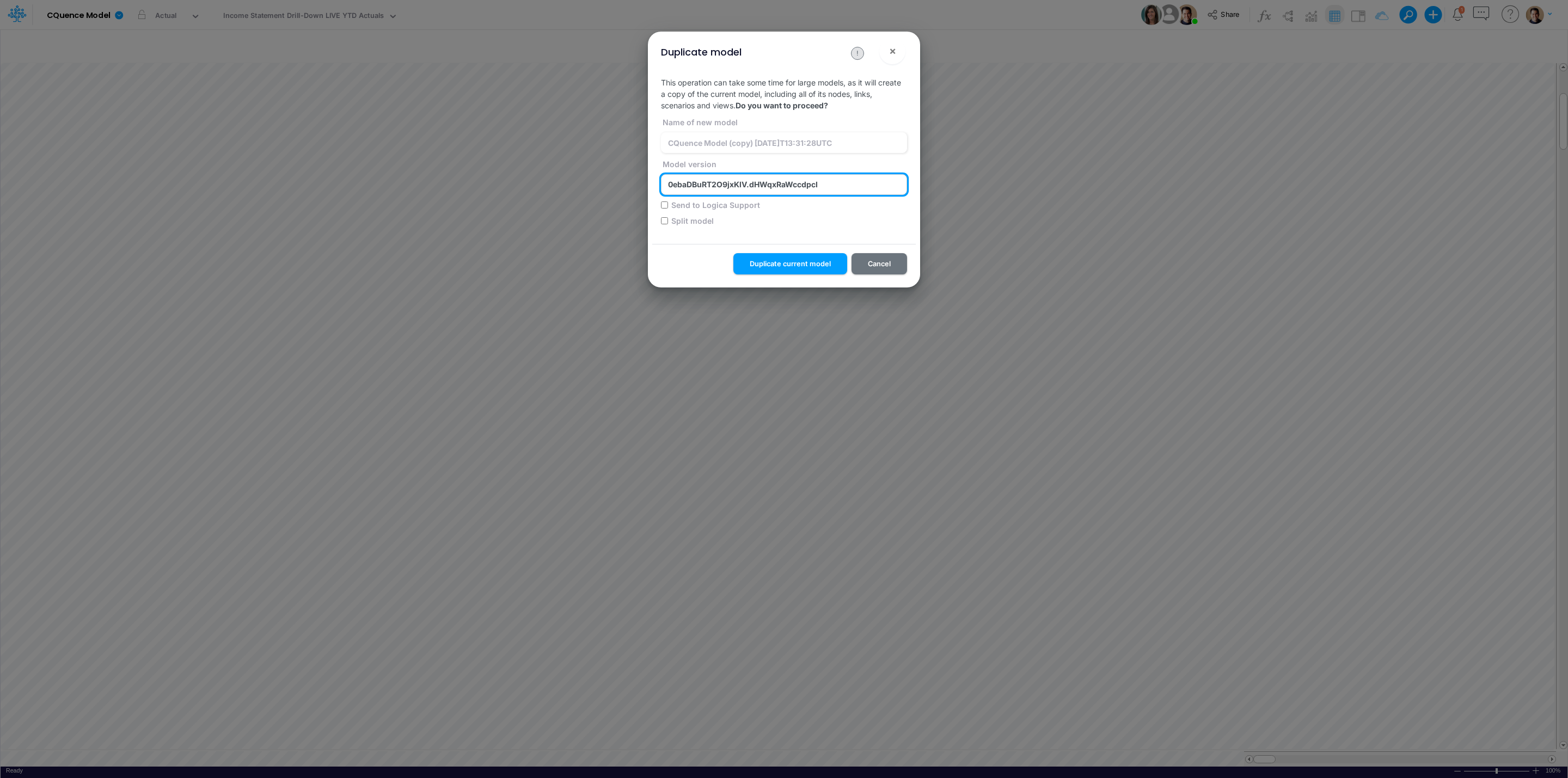
click at [742, 180] on input "0ebaDBuRT2O9jxKlV.dHWqxRaWccdpcI" at bounding box center [784, 184] width 246 height 20
click at [664, 205] on input "Send to Logica Support" at bounding box center [664, 205] width 7 height 7
checkbox input "true"
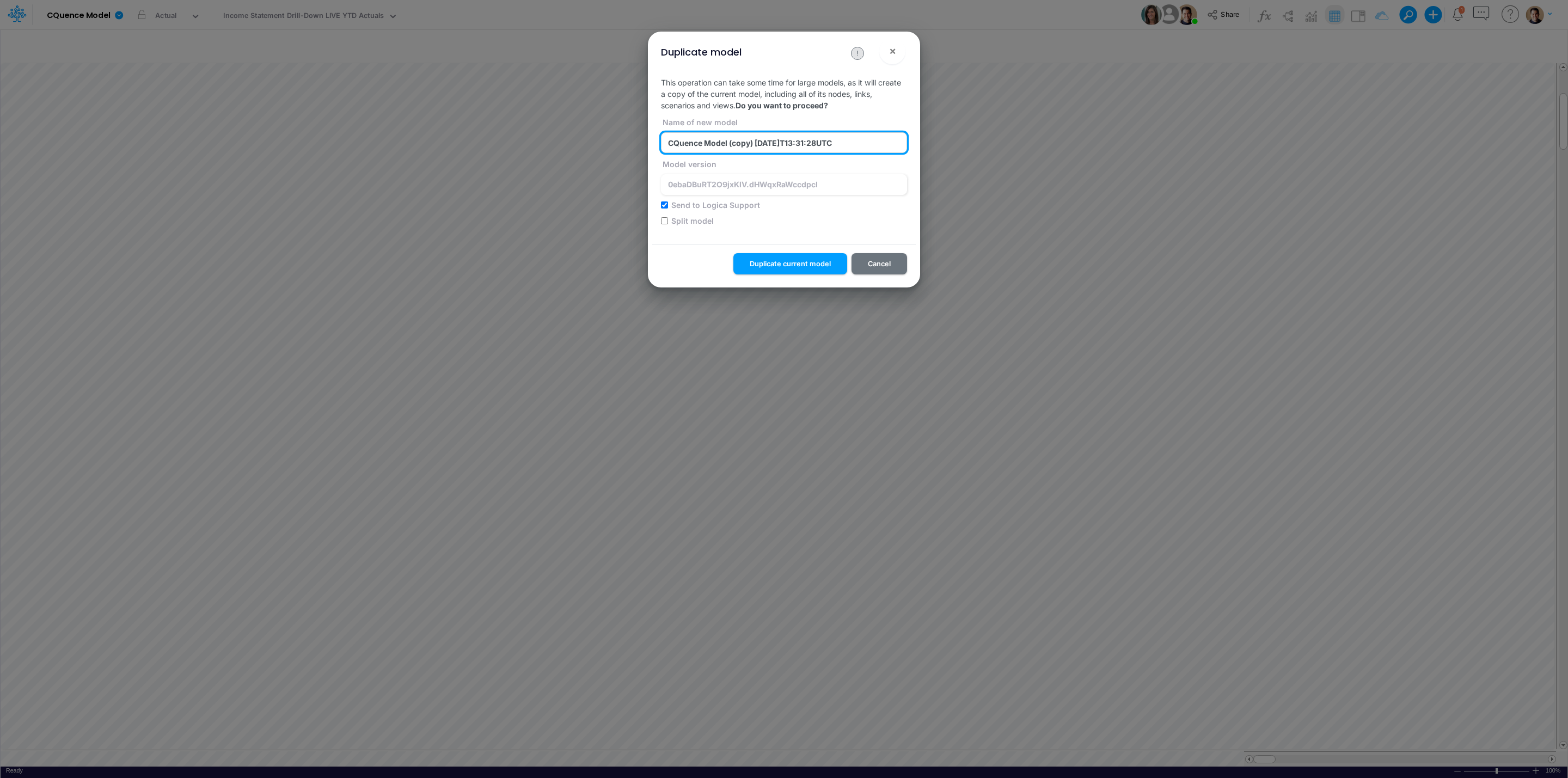
click at [697, 146] on input "CQuence Model (copy) 2025-10-07T13:31:28UTC" at bounding box center [784, 143] width 246 height 20
type input "CQuence Model (Live Actuals) 2025-10-07T13:31:28UTC"
click at [815, 260] on button "Duplicate current model" at bounding box center [790, 264] width 114 height 21
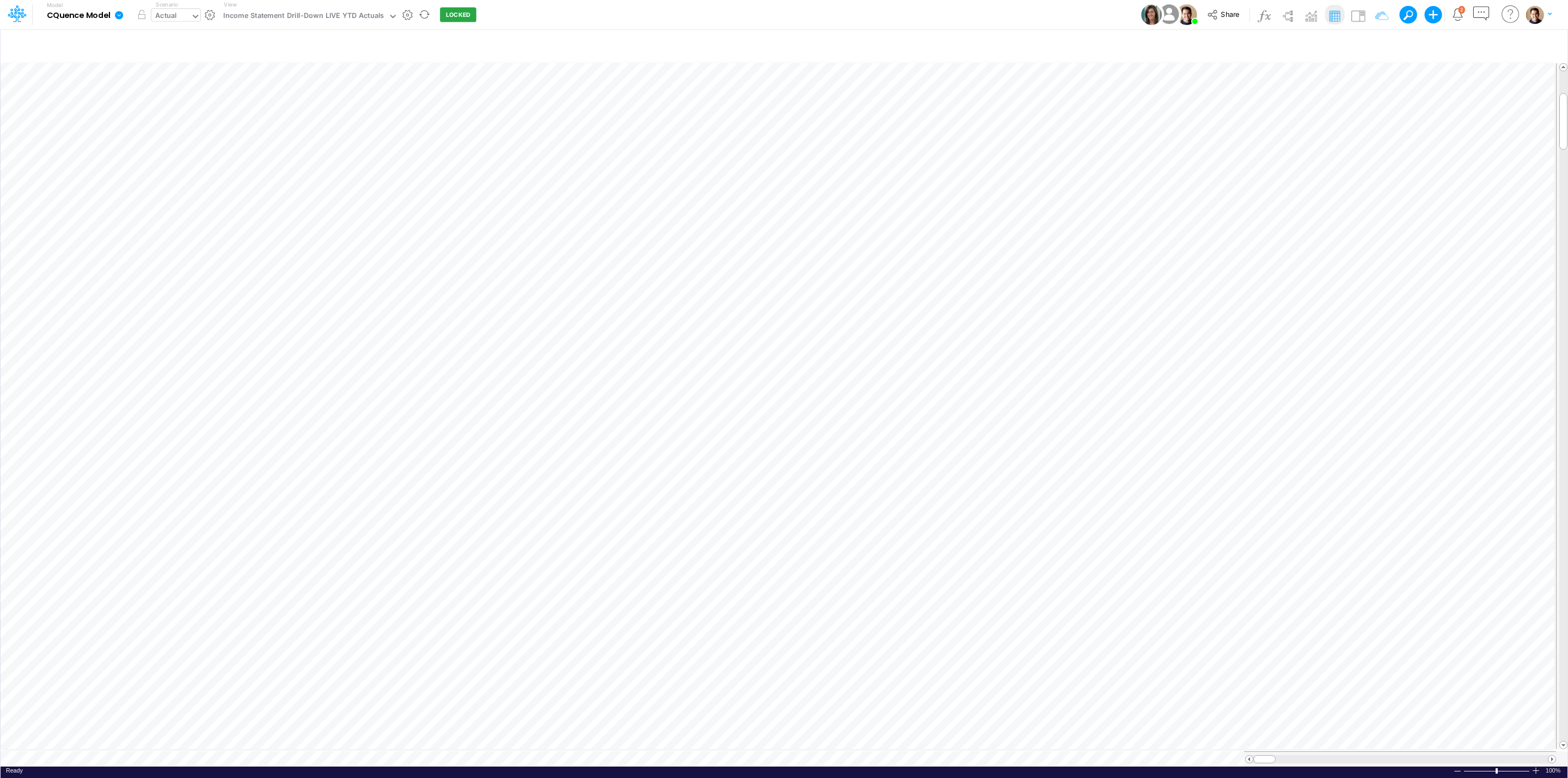
click at [165, 12] on div "Actual" at bounding box center [167, 16] width 22 height 13
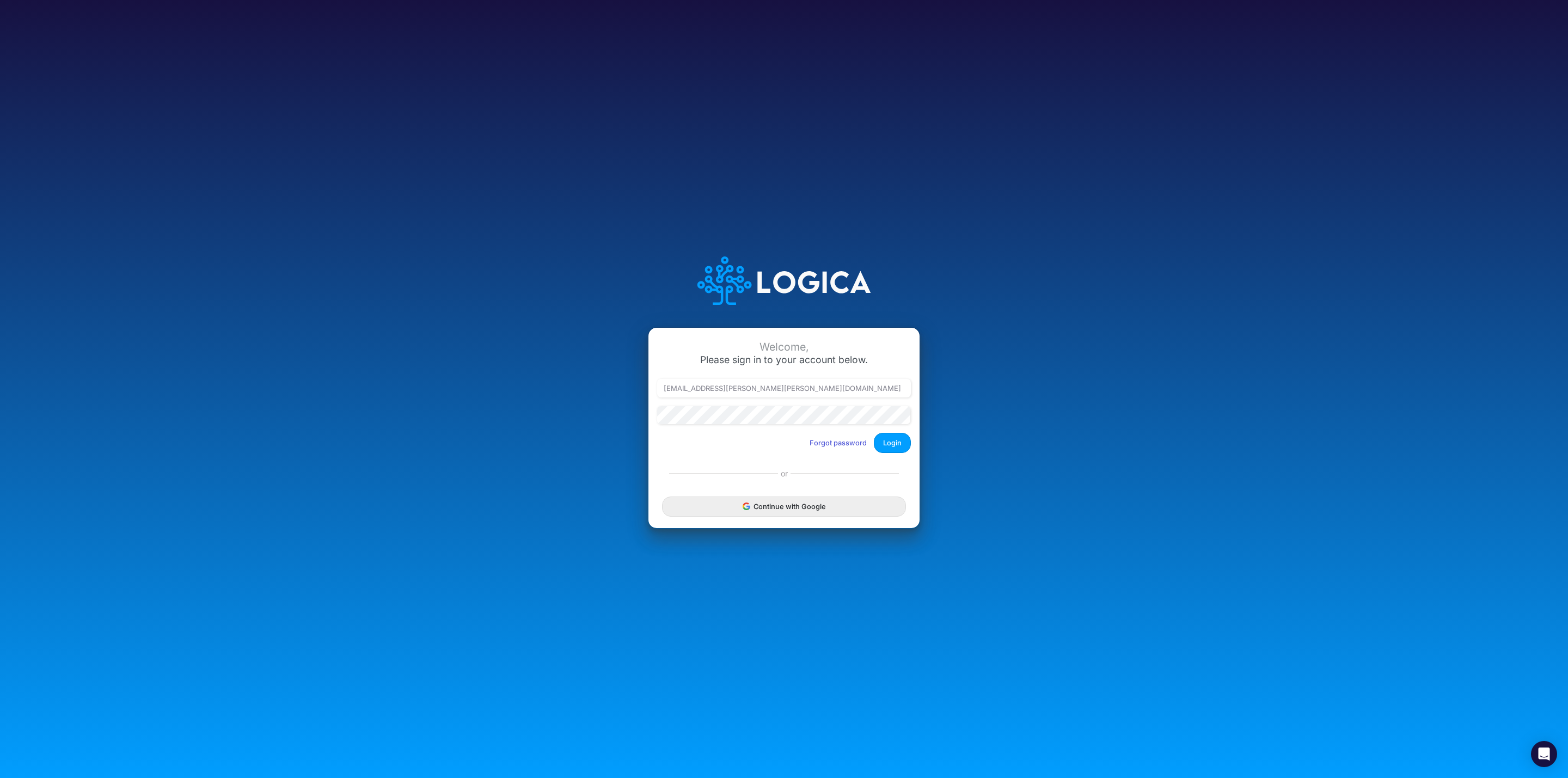
type input "[PERSON_NAME][EMAIL_ADDRESS][PERSON_NAME][DOMAIN_NAME]"
click at [896, 440] on button "Login" at bounding box center [893, 443] width 37 height 20
